Goal: Information Seeking & Learning: Learn about a topic

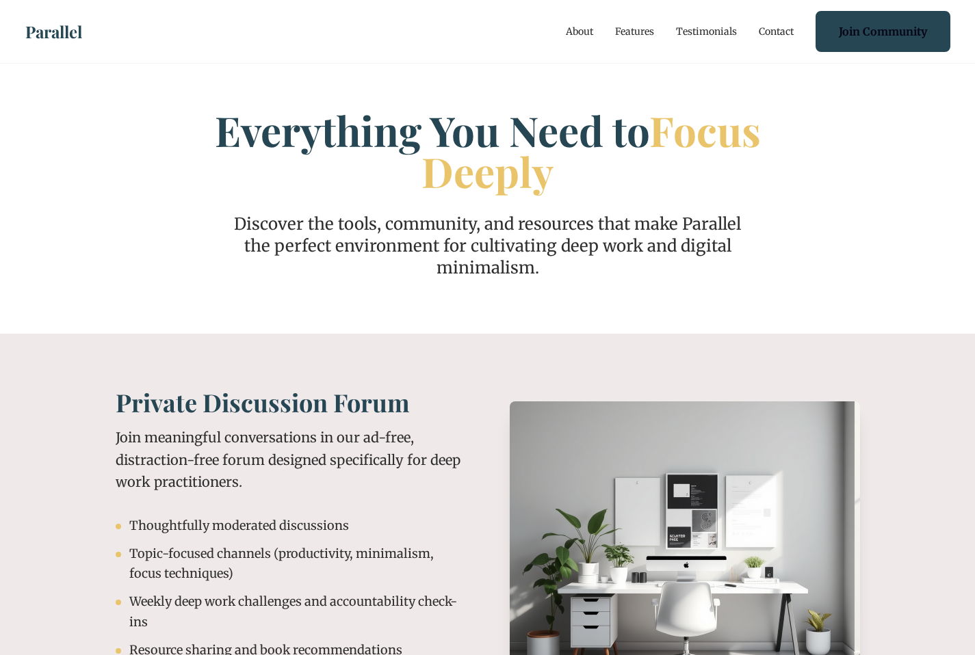
click at [694, 33] on link "Testimonials" at bounding box center [706, 32] width 61 height 14
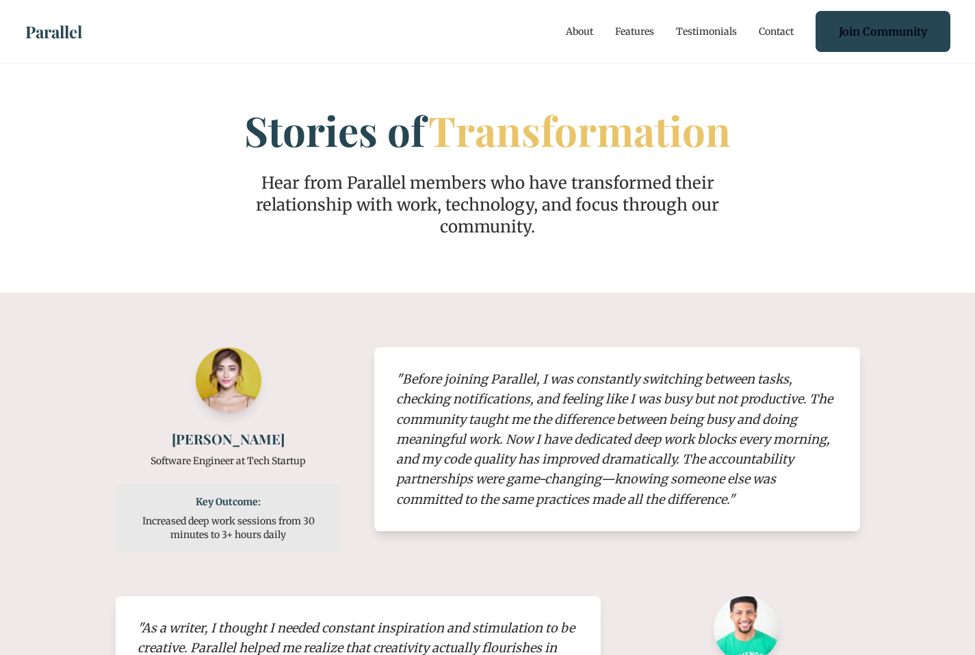
click at [637, 34] on link "Features" at bounding box center [634, 32] width 39 height 14
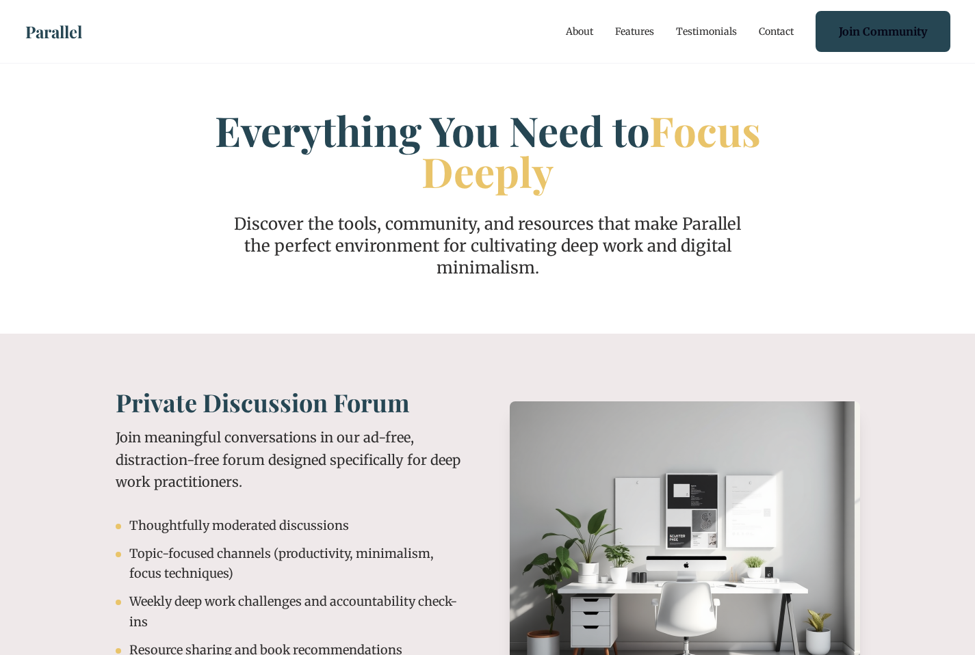
click at [577, 29] on link "About" at bounding box center [579, 32] width 27 height 14
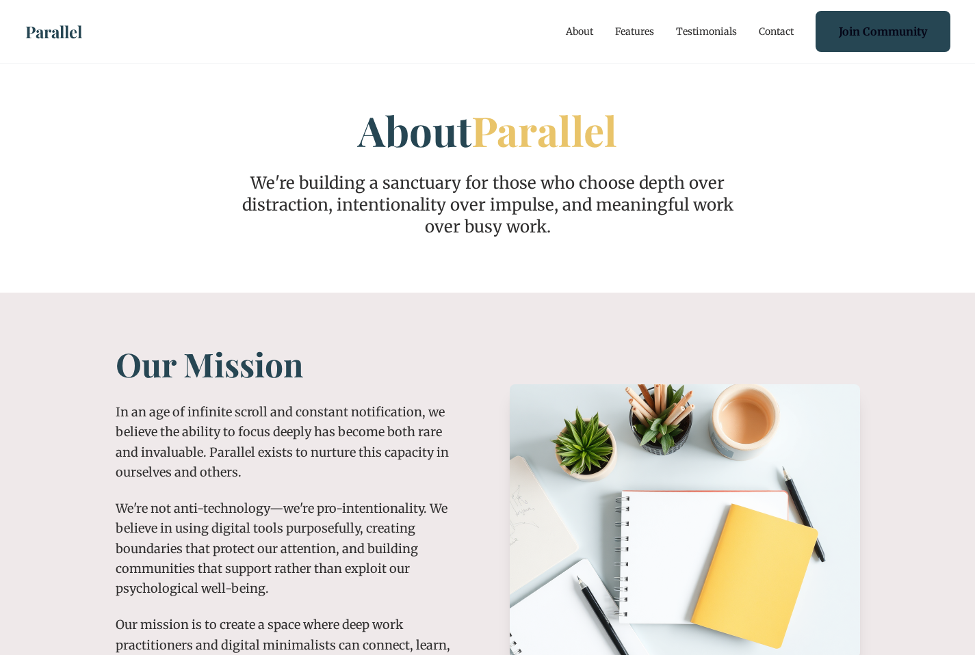
click at [644, 32] on link "Features" at bounding box center [634, 32] width 39 height 14
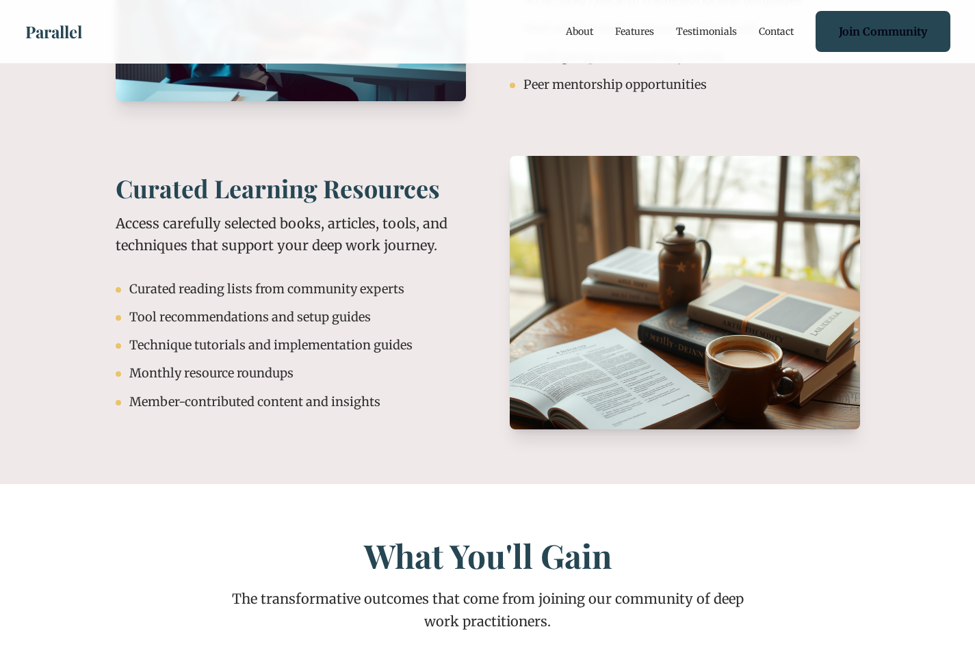
scroll to position [1288, 0]
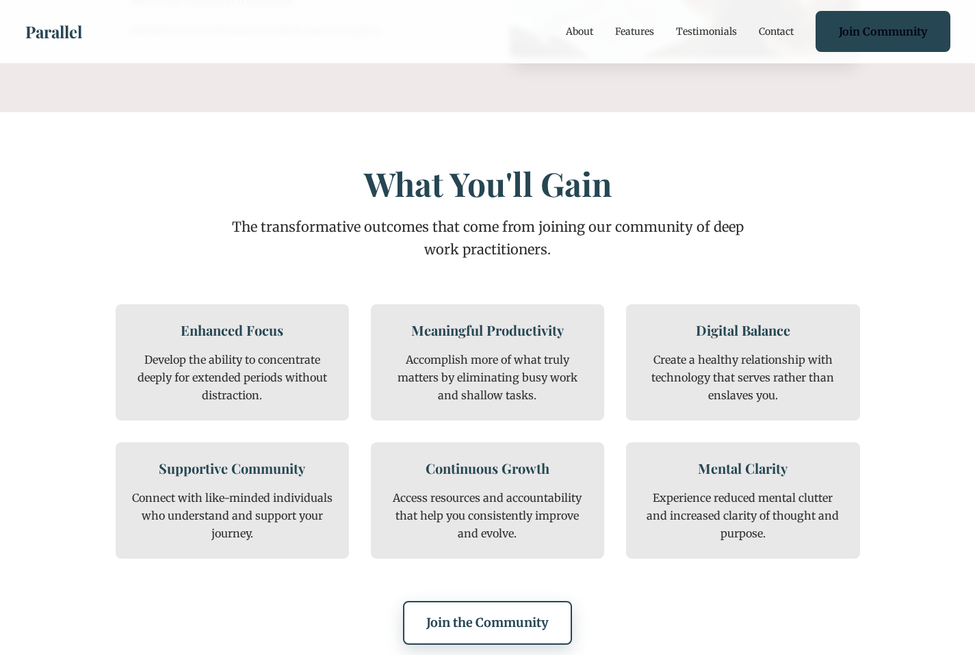
click at [510, 627] on link "Join the Community" at bounding box center [487, 623] width 169 height 44
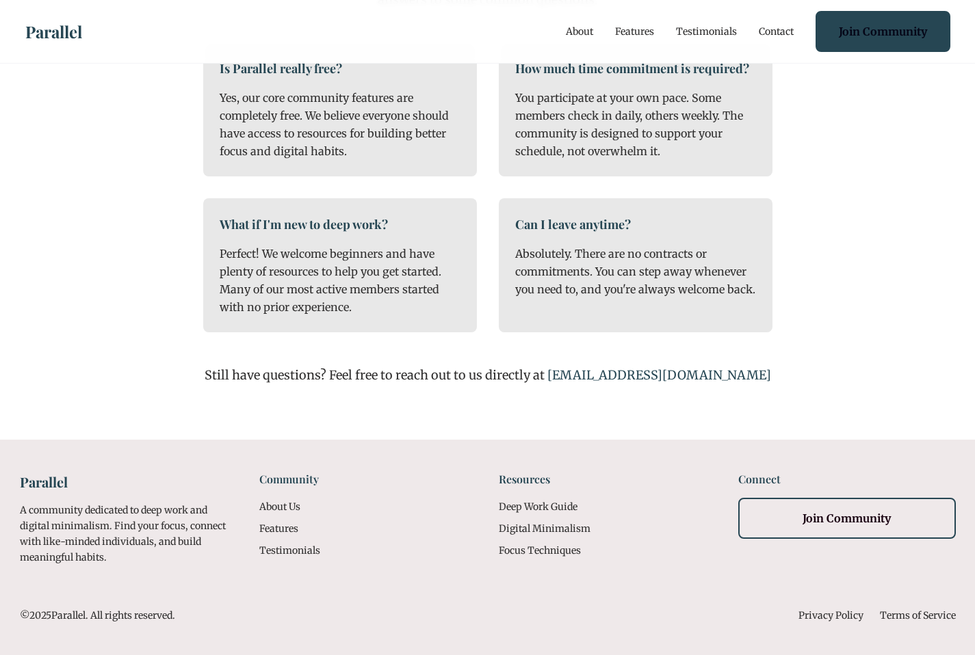
scroll to position [1019, 0]
click at [278, 505] on link "About Us" at bounding box center [279, 507] width 41 height 12
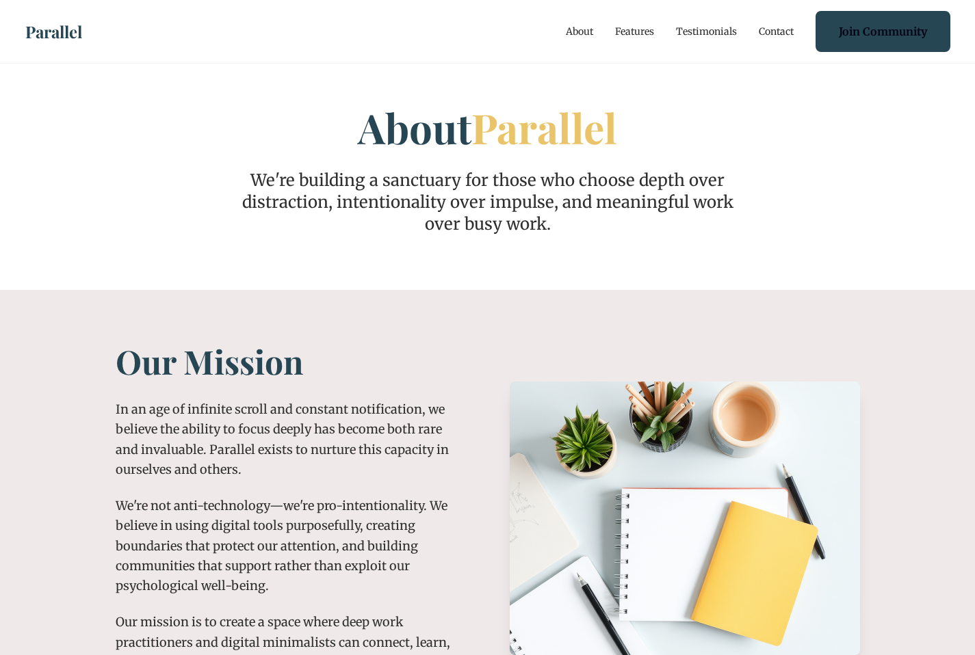
scroll to position [0, 0]
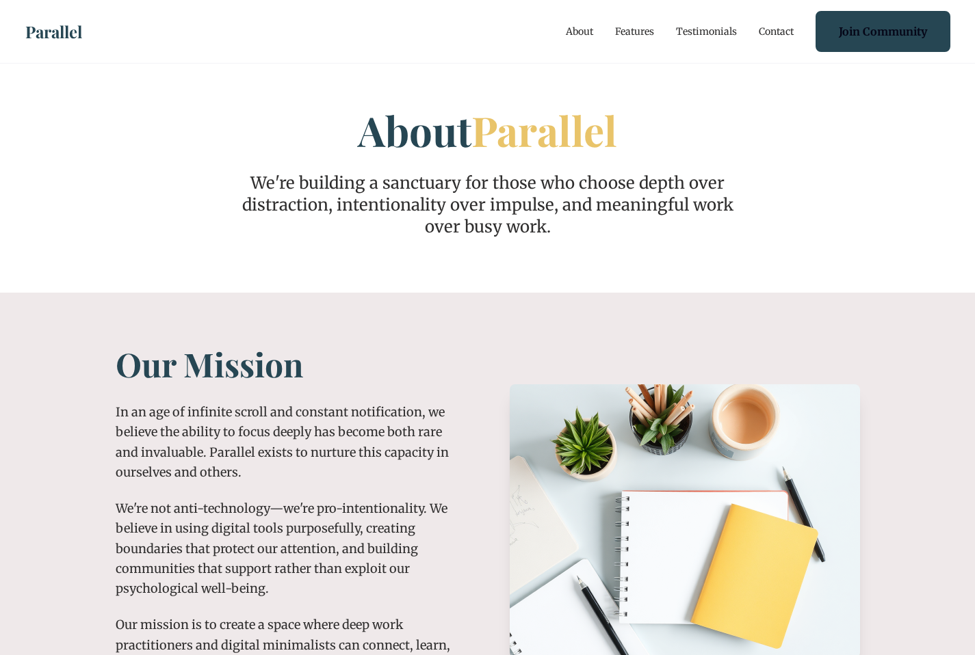
click at [627, 25] on link "Features" at bounding box center [634, 32] width 39 height 14
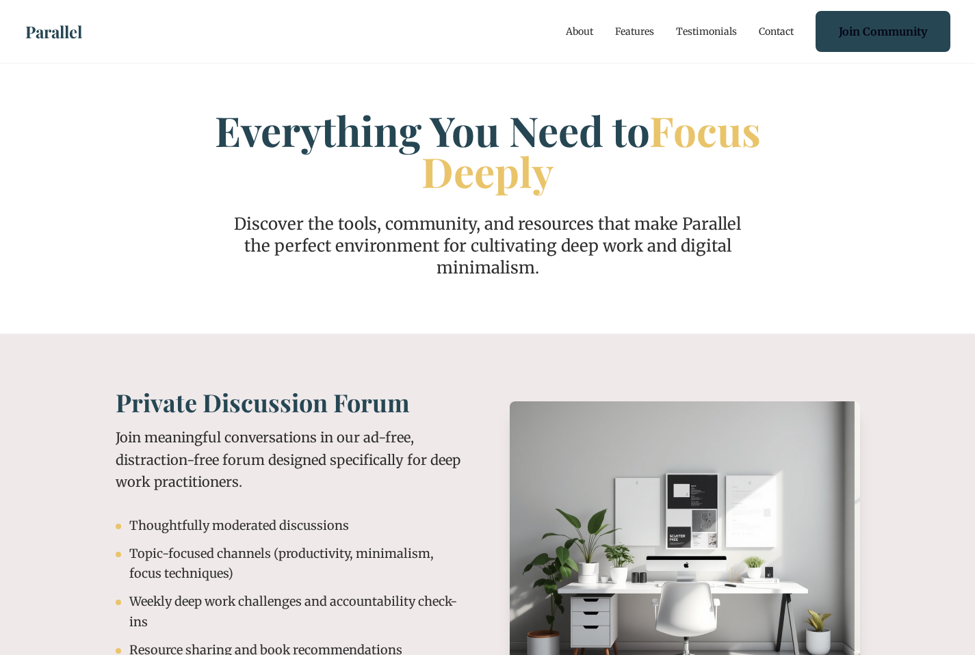
click at [768, 34] on link "Contact" at bounding box center [776, 32] width 35 height 14
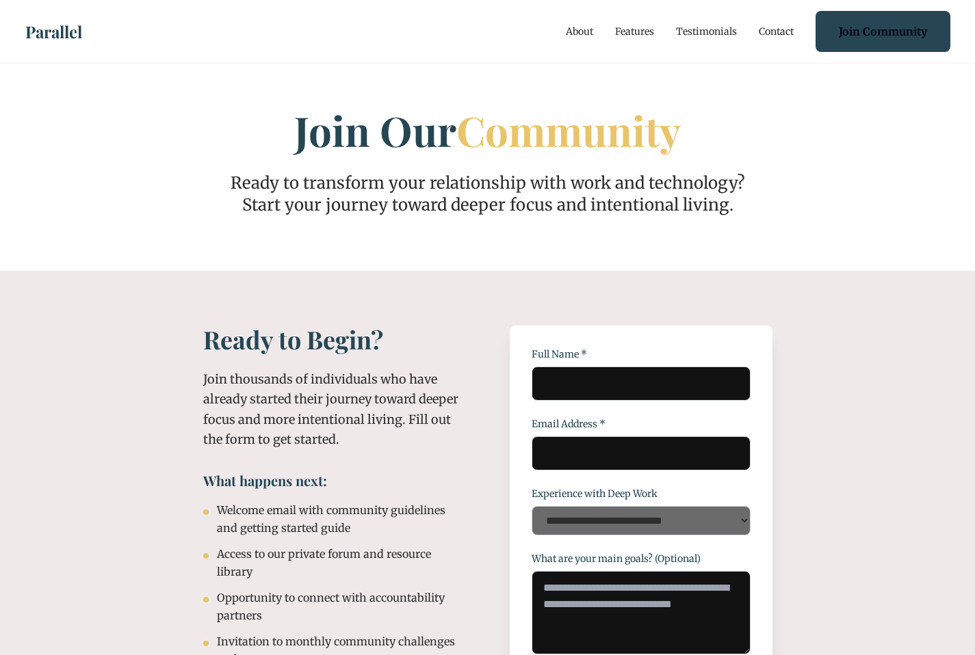
click at [644, 31] on link "Features" at bounding box center [634, 32] width 39 height 14
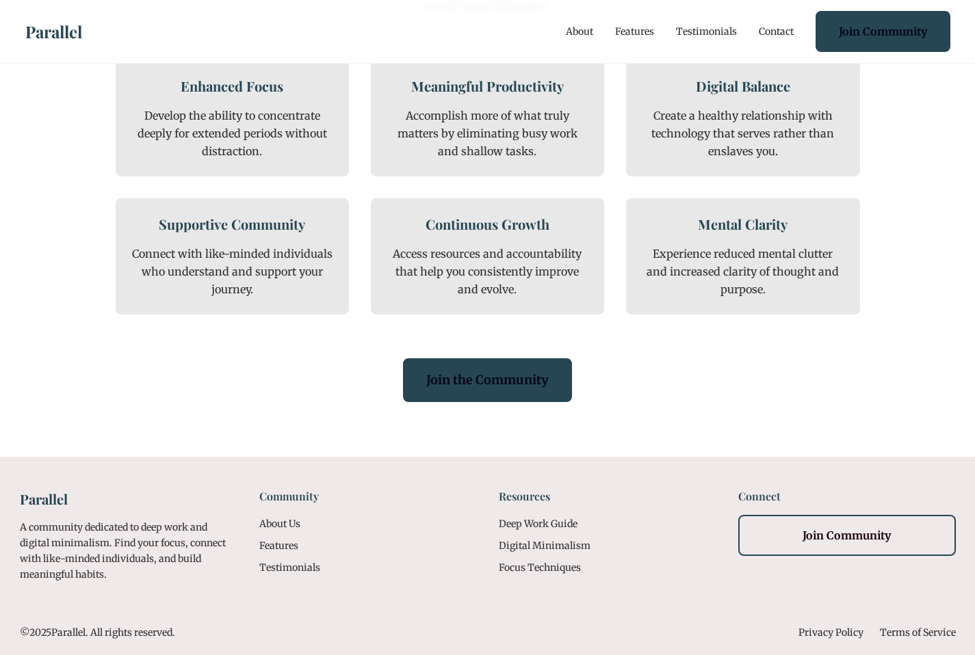
scroll to position [1549, 0]
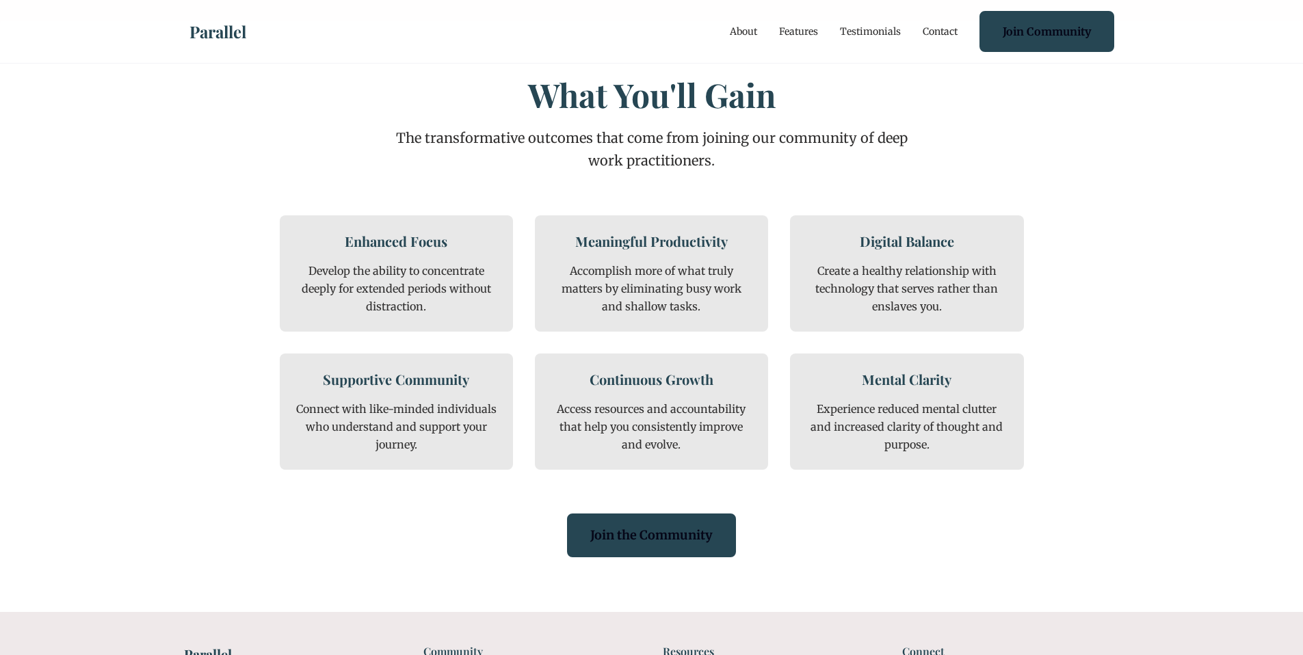
scroll to position [1433, 0]
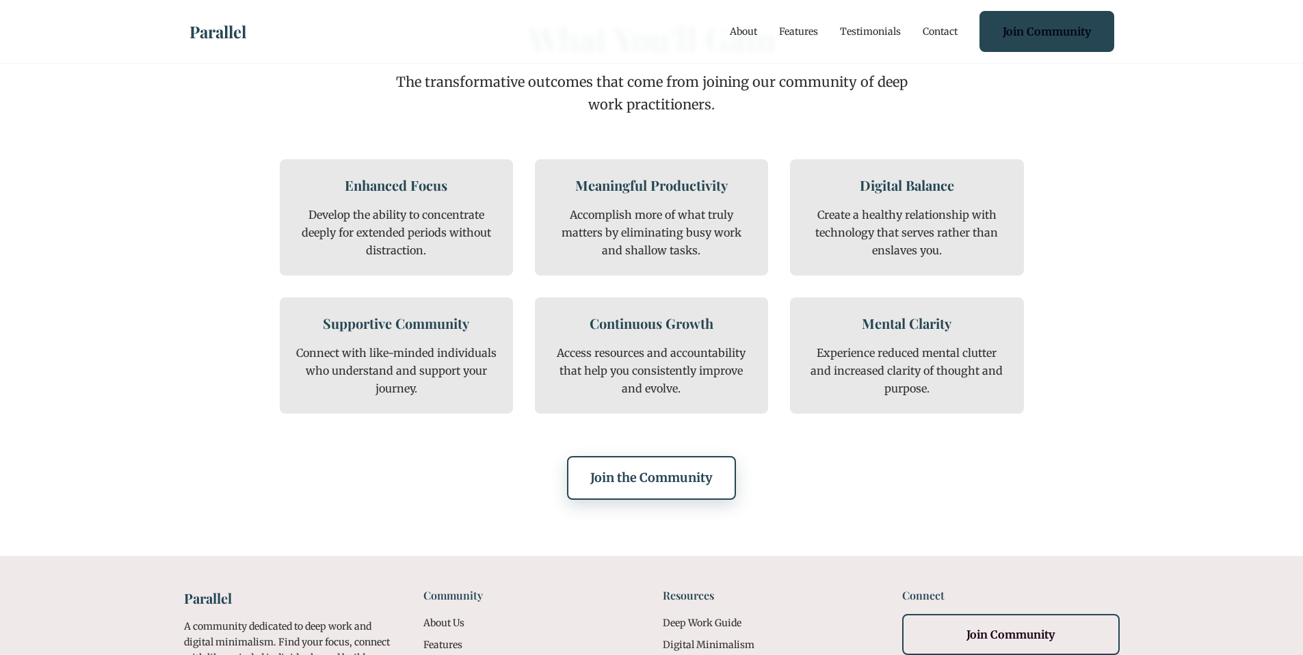
click at [645, 465] on link "Join the Community" at bounding box center [651, 478] width 169 height 44
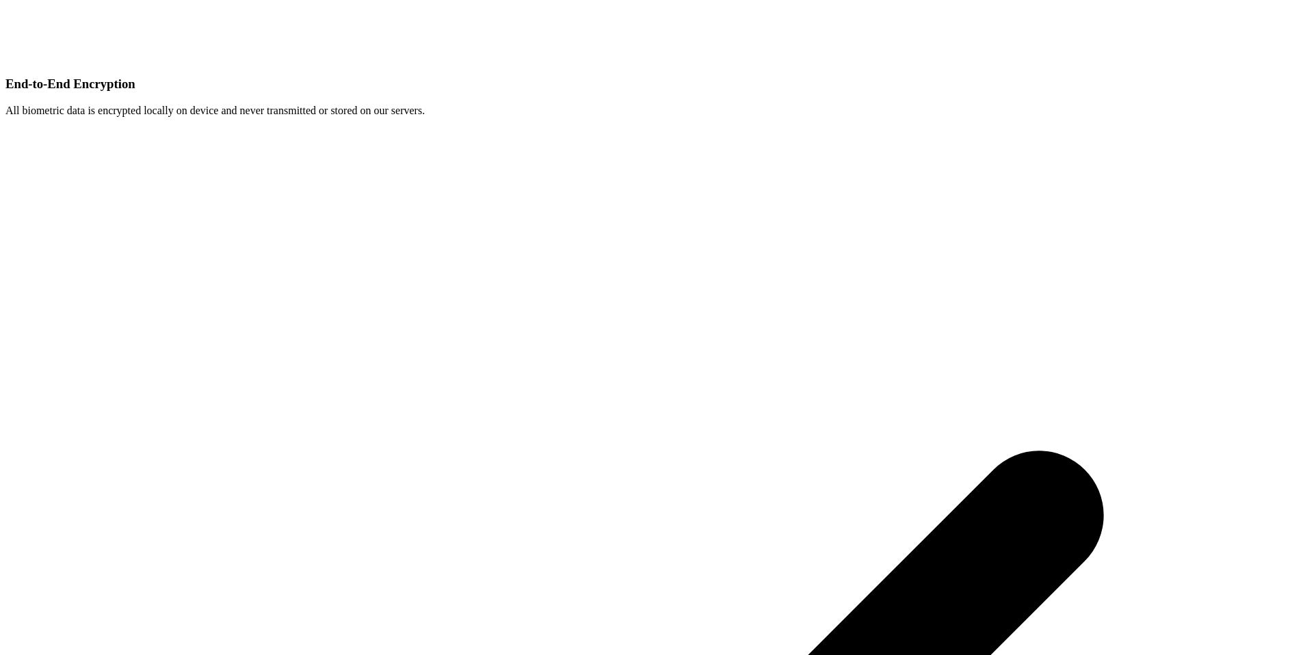
scroll to position [4633, 0]
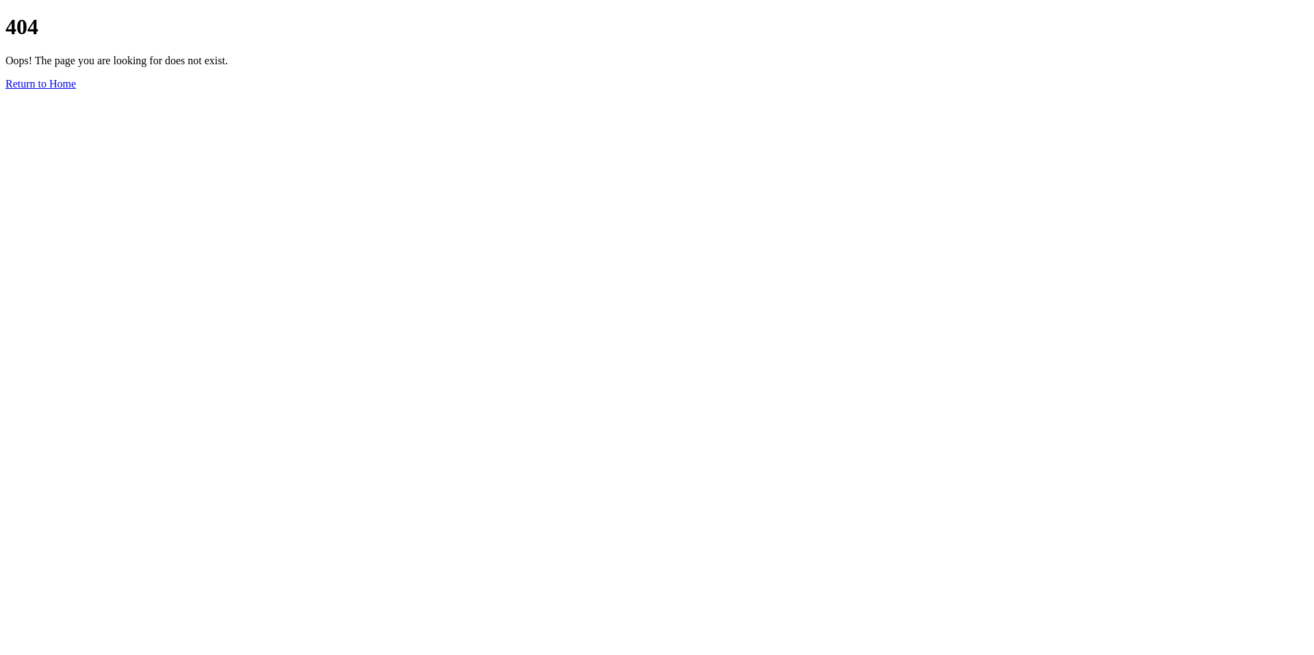
click at [76, 90] on link "Return to Home" at bounding box center [40, 84] width 70 height 12
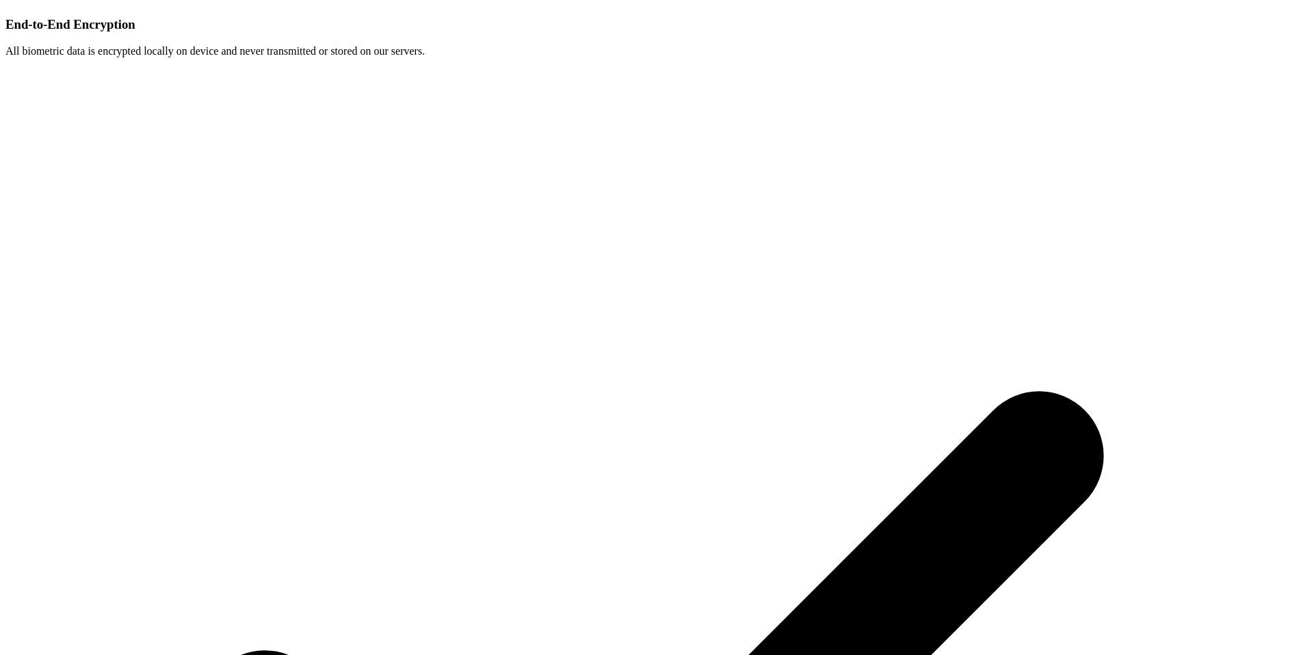
scroll to position [4633, 0]
